Goal: Task Accomplishment & Management: Use online tool/utility

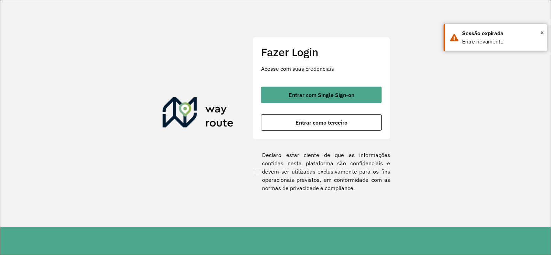
click at [321, 93] on span "Entrar com Single Sign-on" at bounding box center [322, 95] width 66 height 6
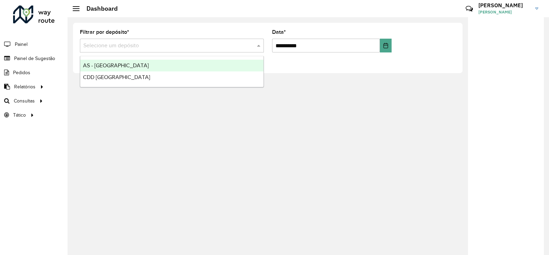
click at [207, 44] on input "text" at bounding box center [164, 46] width 163 height 8
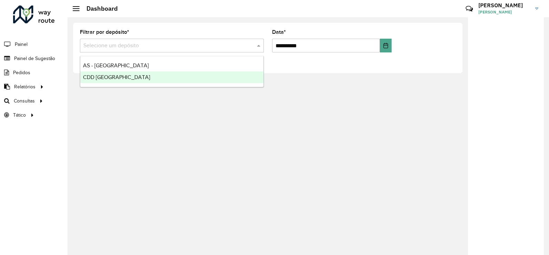
click at [164, 79] on div "CDD Rondonópolis" at bounding box center [171, 77] width 183 height 12
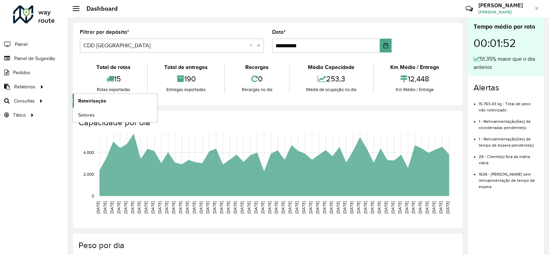
click at [79, 100] on span "Roteirização" at bounding box center [92, 100] width 28 height 7
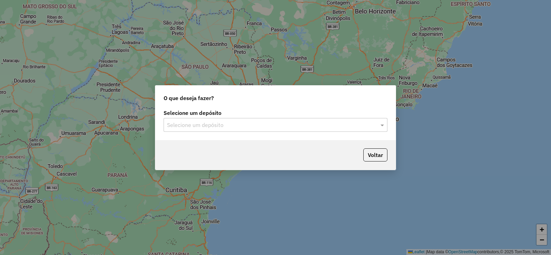
click at [330, 129] on input "text" at bounding box center [268, 125] width 203 height 8
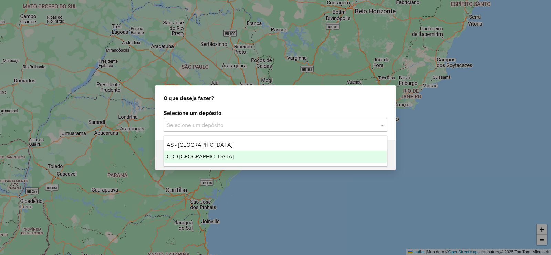
click at [247, 155] on div "CDD Rondonópolis" at bounding box center [275, 157] width 223 height 12
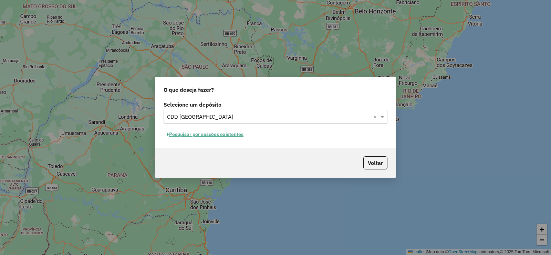
click at [238, 135] on button "Pesquisar por sessões existentes" at bounding box center [205, 134] width 83 height 11
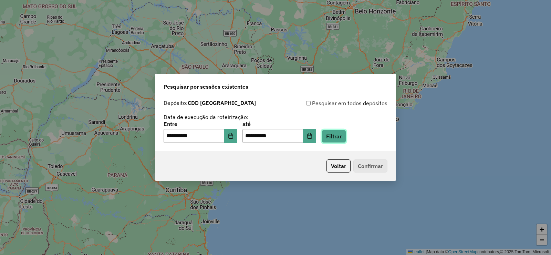
click at [344, 139] on button "Filtrar" at bounding box center [334, 136] width 24 height 13
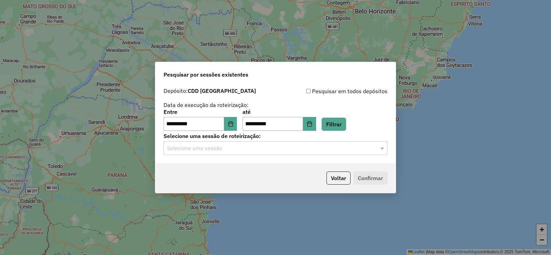
click at [335, 149] on input "text" at bounding box center [268, 148] width 203 height 8
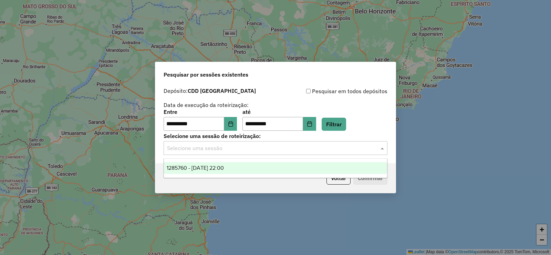
click at [277, 165] on div "1285760 - 30/09/2025 22:00" at bounding box center [275, 168] width 223 height 12
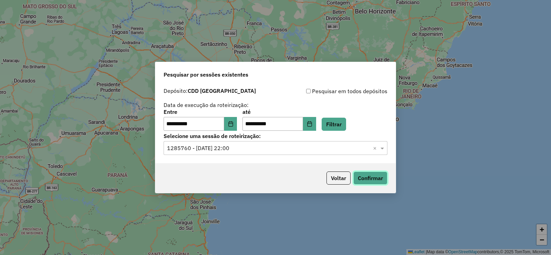
click at [369, 177] on button "Confirmar" at bounding box center [371, 177] width 34 height 13
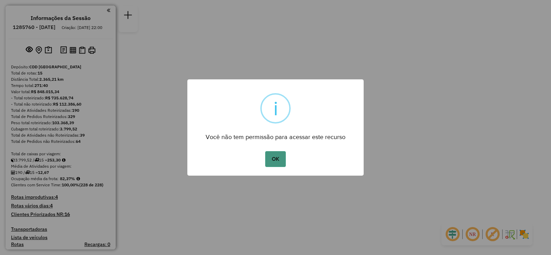
click at [275, 160] on button "OK" at bounding box center [275, 159] width 20 height 16
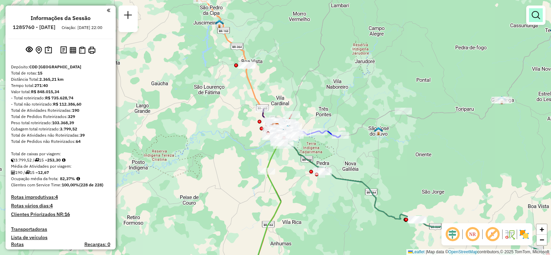
click at [537, 14] on em at bounding box center [536, 15] width 8 height 8
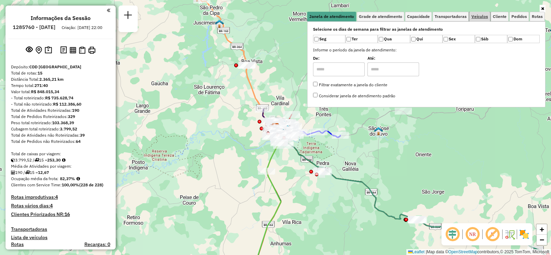
click at [487, 16] on span "Veículos" at bounding box center [480, 16] width 17 height 4
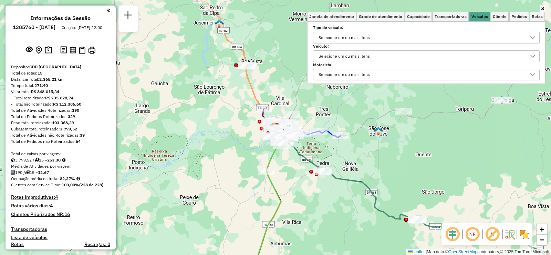
click at [375, 56] on div "Selecione um ou mais itens" at bounding box center [421, 56] width 210 height 11
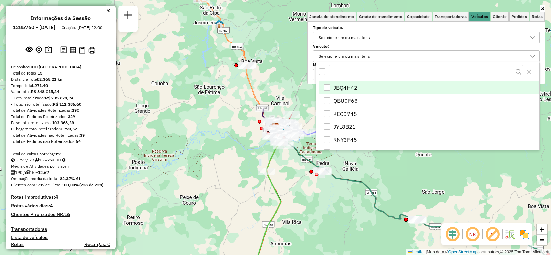
scroll to position [4, 24]
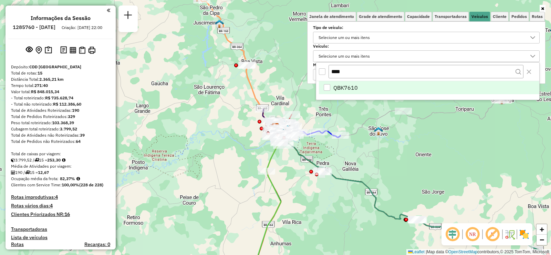
type input "****"
click at [361, 85] on li "QBK7610" at bounding box center [429, 87] width 221 height 13
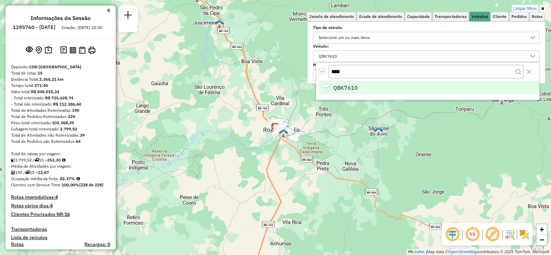
click at [433, 147] on div "Limpar filtros Janela de atendimento Grade de atendimento Capacidade Transporta…" at bounding box center [275, 127] width 551 height 255
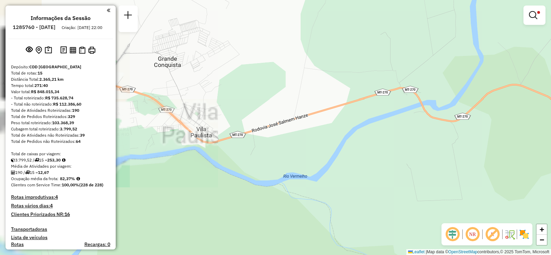
drag, startPoint x: 300, startPoint y: 137, endPoint x: 434, endPoint y: 135, distance: 134.1
click at [434, 136] on div "Limpar filtros Janela de atendimento Grade de atendimento Capacidade Transporta…" at bounding box center [275, 127] width 551 height 255
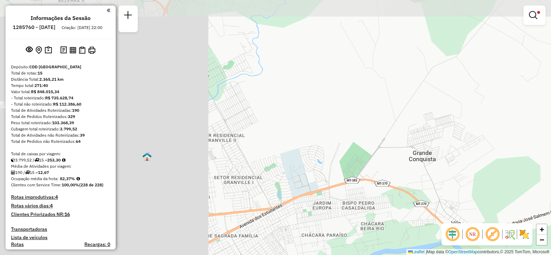
drag, startPoint x: 178, startPoint y: 144, endPoint x: 431, endPoint y: 235, distance: 269.1
click at [431, 235] on div "Limpar filtros Janela de atendimento Grade de atendimento Capacidade Transporta…" at bounding box center [275, 127] width 551 height 255
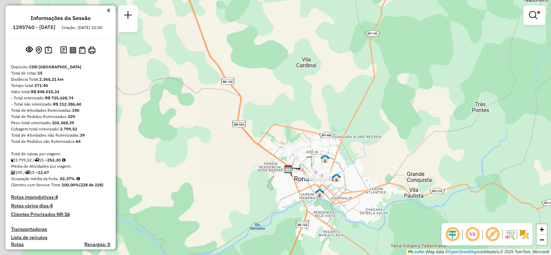
drag, startPoint x: 229, startPoint y: 181, endPoint x: 288, endPoint y: 183, distance: 58.9
click at [288, 183] on div "Limpar filtros Janela de atendimento Grade de atendimento Capacidade Transporta…" at bounding box center [275, 127] width 551 height 255
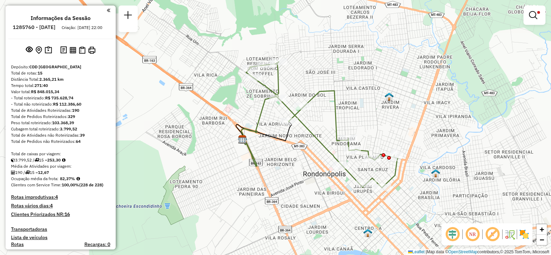
drag, startPoint x: 309, startPoint y: 170, endPoint x: 292, endPoint y: 184, distance: 22.3
click at [292, 184] on div "Limpar filtros Janela de atendimento Grade de atendimento Capacidade Transporta…" at bounding box center [275, 127] width 551 height 255
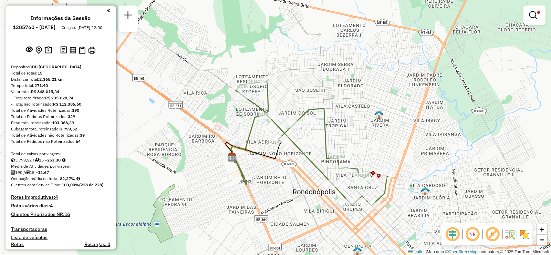
drag, startPoint x: 248, startPoint y: 121, endPoint x: 243, endPoint y: 135, distance: 15.0
click at [243, 135] on div "Limpar filtros Janela de atendimento Grade de atendimento Capacidade Transporta…" at bounding box center [275, 127] width 551 height 255
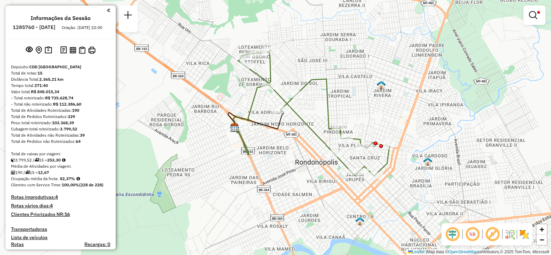
drag, startPoint x: 333, startPoint y: 133, endPoint x: 325, endPoint y: 117, distance: 18.2
click at [325, 117] on icon at bounding box center [314, 113] width 152 height 126
